Goal: Information Seeking & Learning: Learn about a topic

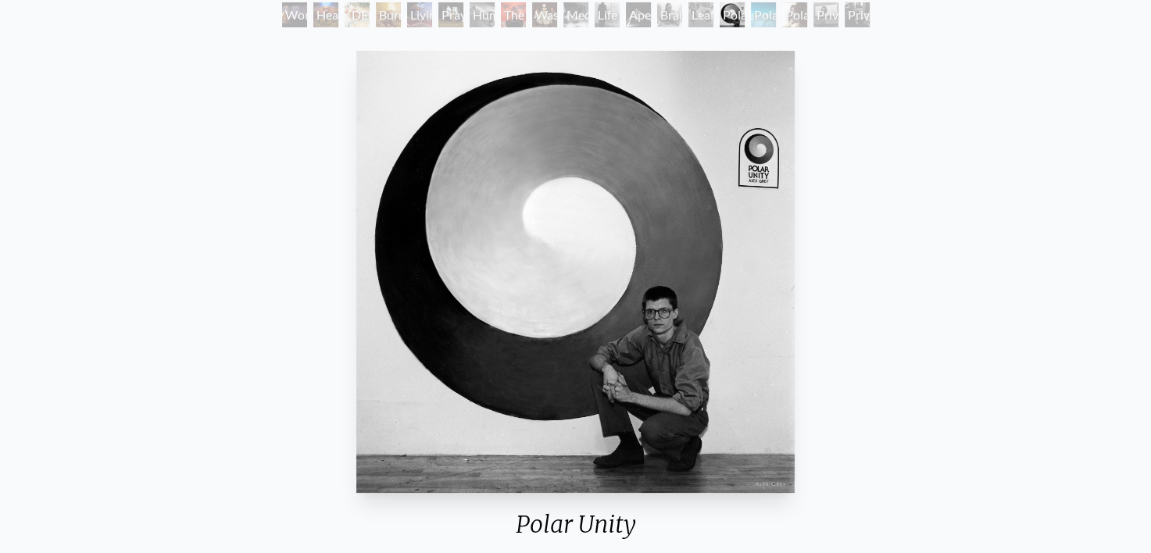
scroll to position [100, 0]
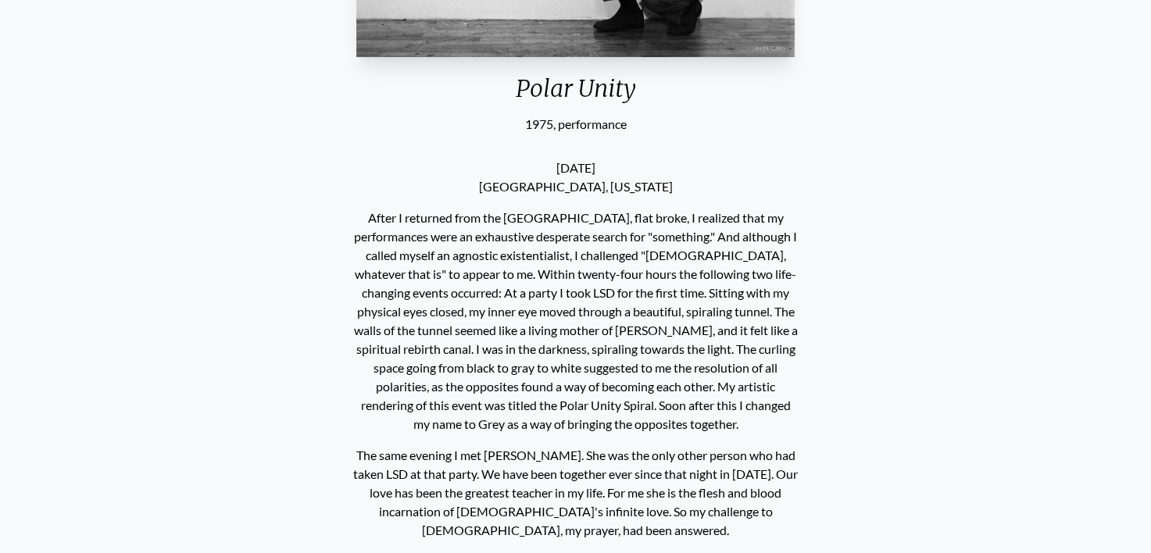
scroll to position [597, 0]
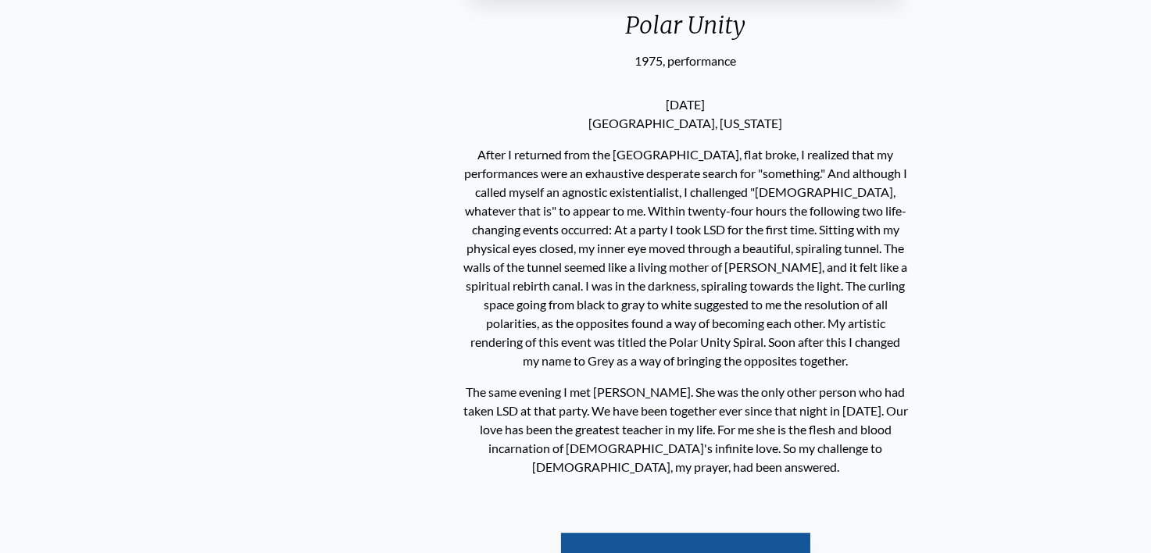
click at [482, 206] on p "After I returned from the [GEOGRAPHIC_DATA], flat broke, I realized that my per…" at bounding box center [686, 258] width 445 height 238
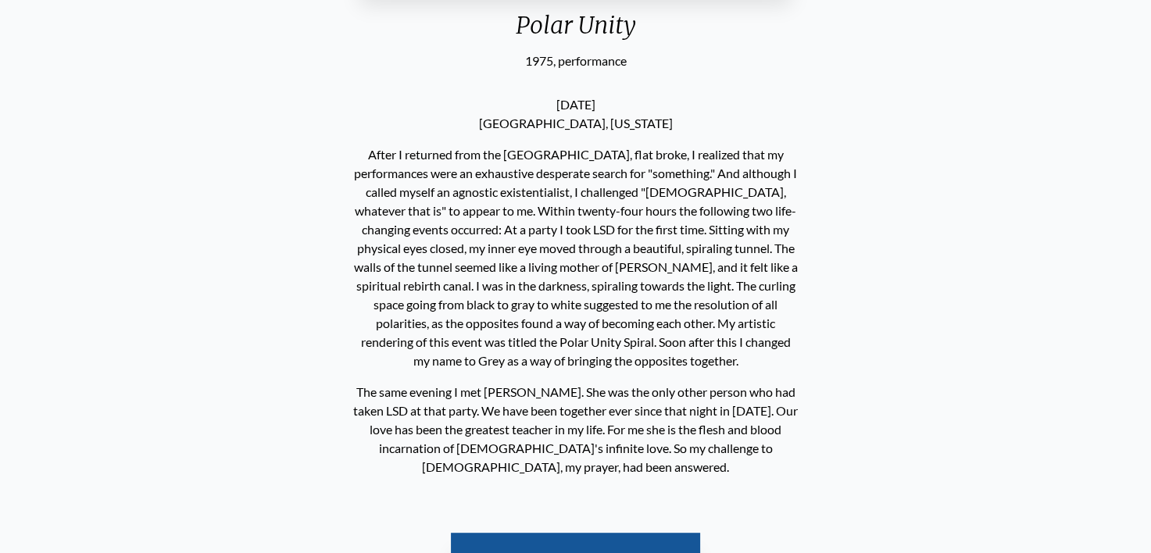
click at [482, 206] on p "After I returned from the [GEOGRAPHIC_DATA], flat broke, I realized that my per…" at bounding box center [575, 258] width 445 height 238
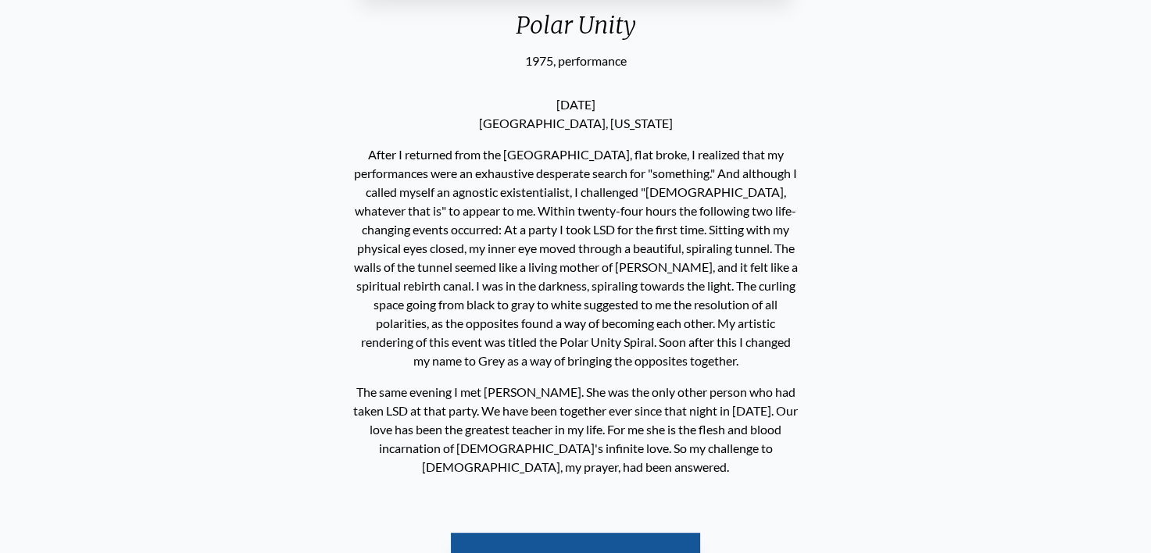
click at [482, 206] on p "After I returned from the [GEOGRAPHIC_DATA], flat broke, I realized that my per…" at bounding box center [575, 258] width 445 height 238
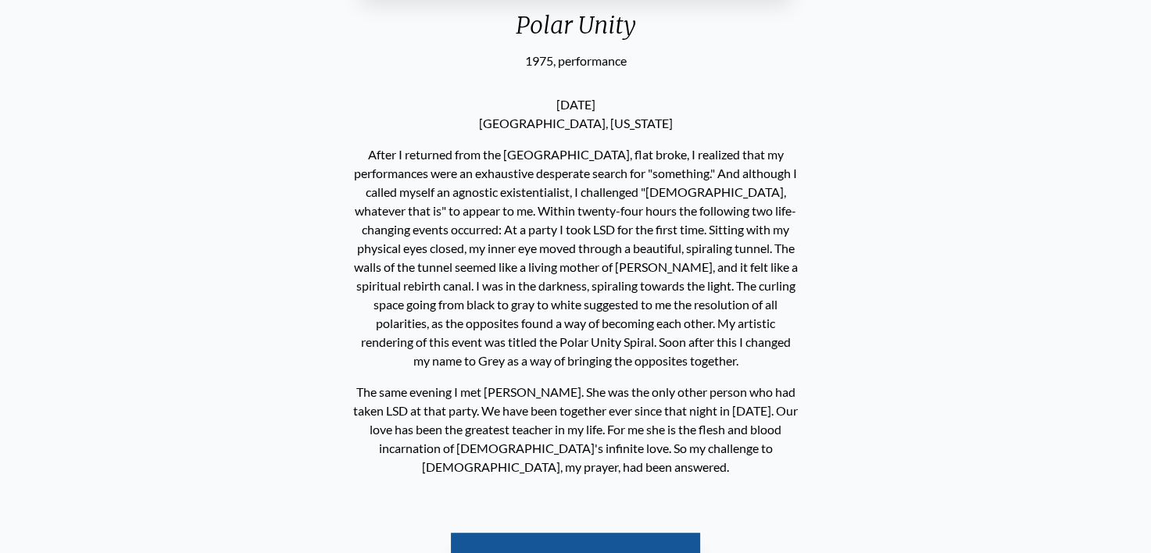
click at [482, 206] on p "After I returned from the [GEOGRAPHIC_DATA], flat broke, I realized that my per…" at bounding box center [575, 258] width 445 height 238
click at [449, 174] on p "After I returned from the [GEOGRAPHIC_DATA], flat broke, I realized that my per…" at bounding box center [575, 258] width 445 height 238
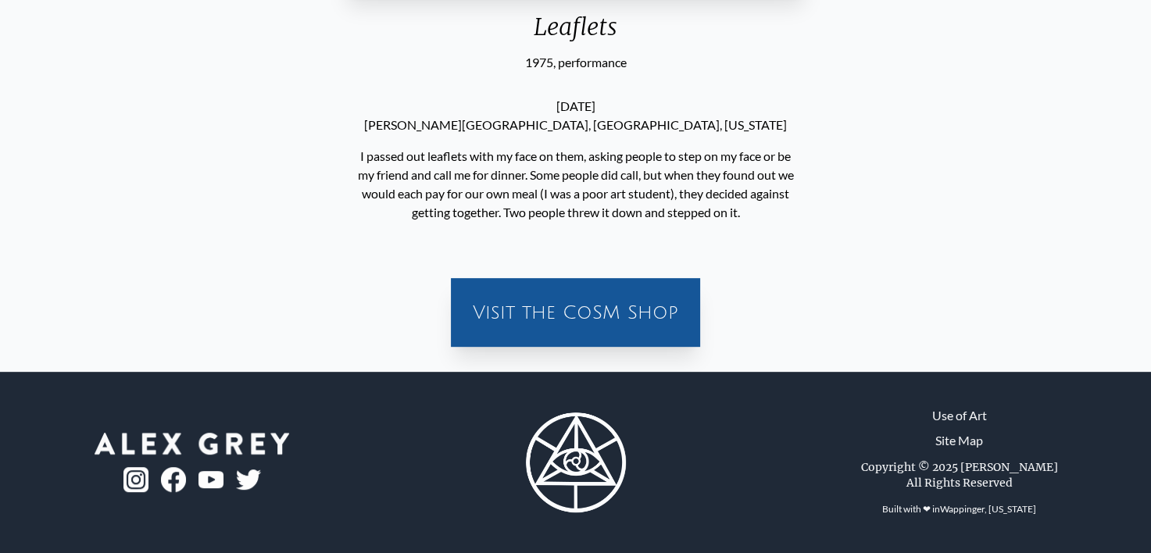
scroll to position [595, 0]
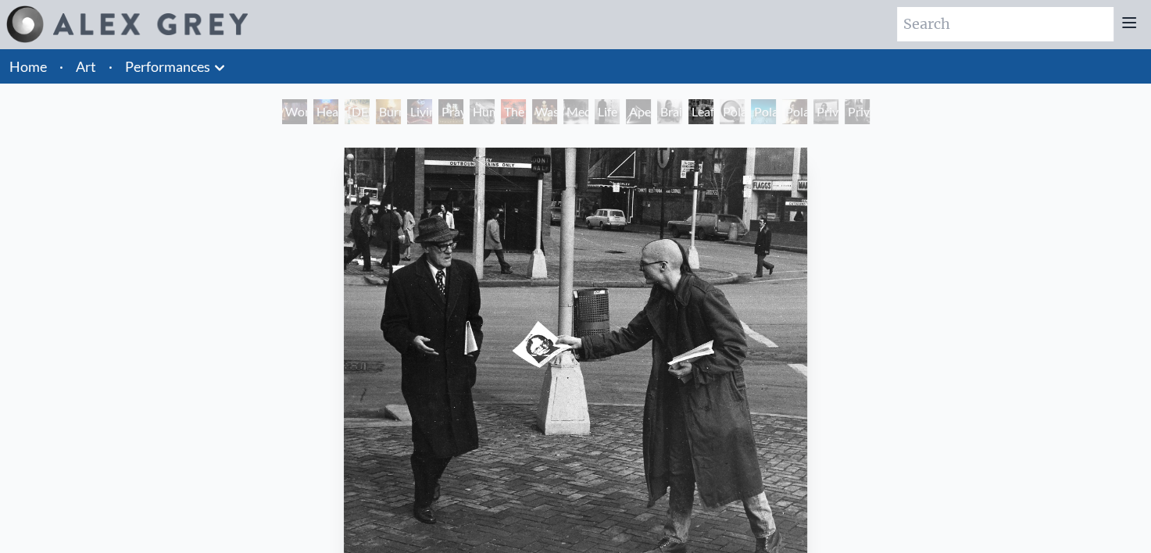
scroll to position [0, 0]
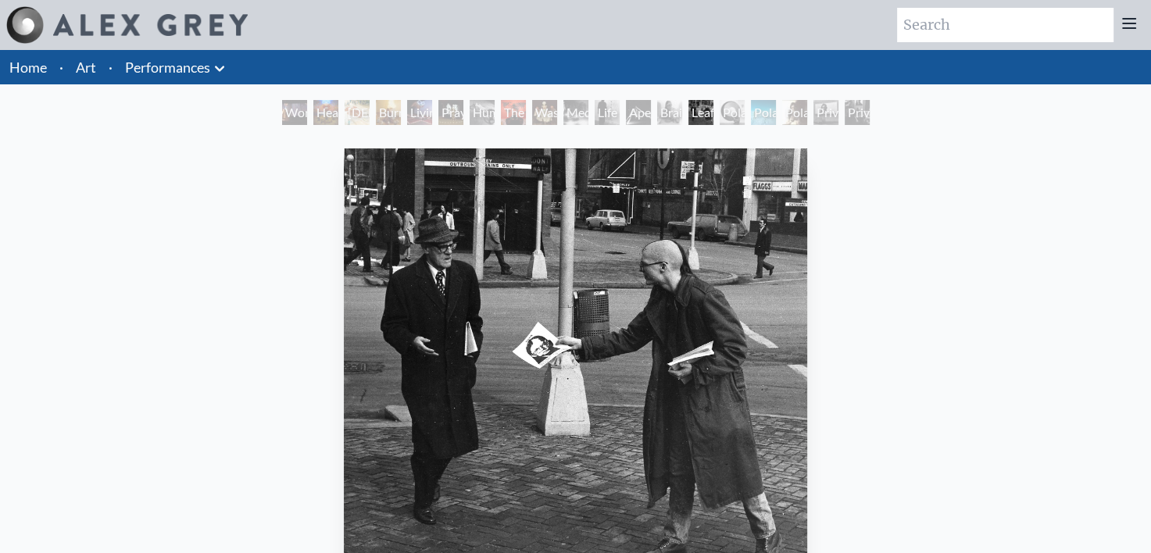
scroll to position [595, 0]
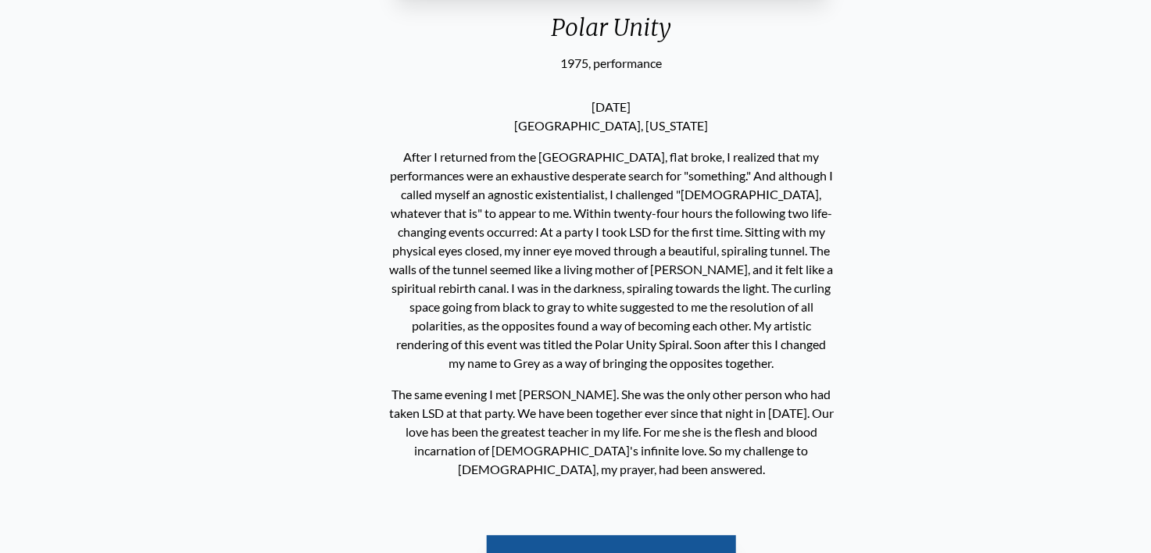
click at [560, 235] on div "Polar Unity 1975, performance [DATE] [GEOGRAPHIC_DATA], [US_STATE] The same eve…" at bounding box center [611, 81] width 1126 height 1069
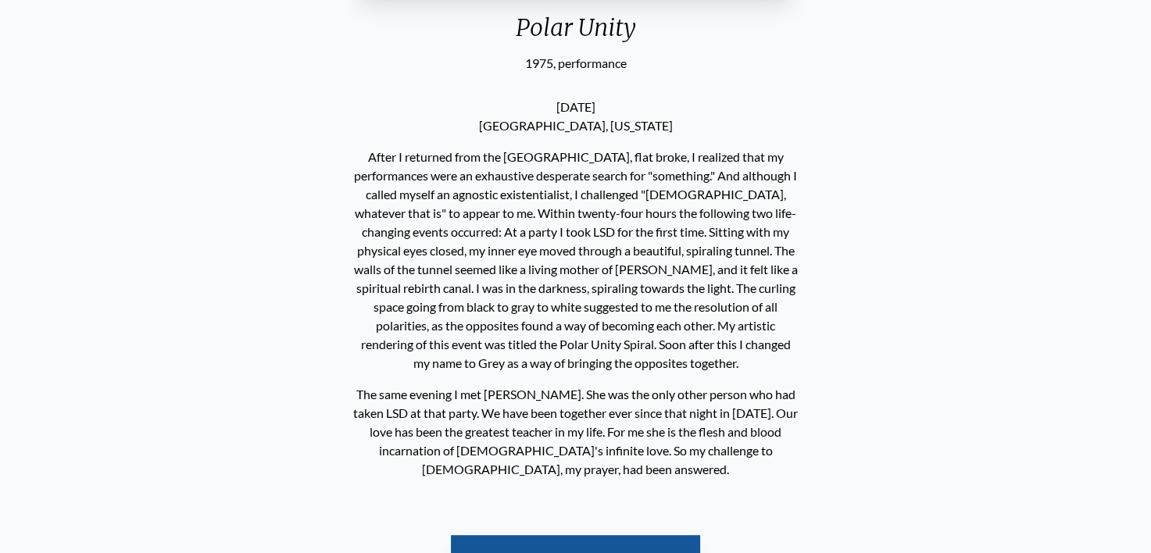
click at [621, 227] on div "[DATE] [GEOGRAPHIC_DATA], [US_STATE] After I returned from the [GEOGRAPHIC_DATA…" at bounding box center [575, 289] width 457 height 432
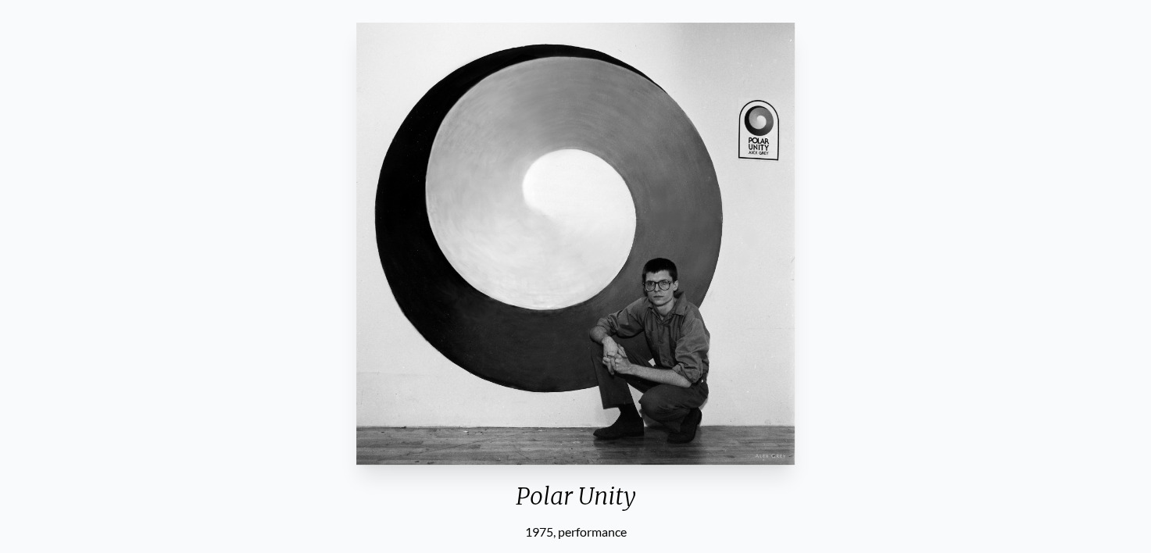
scroll to position [124, 0]
